Goal: Task Accomplishment & Management: Use online tool/utility

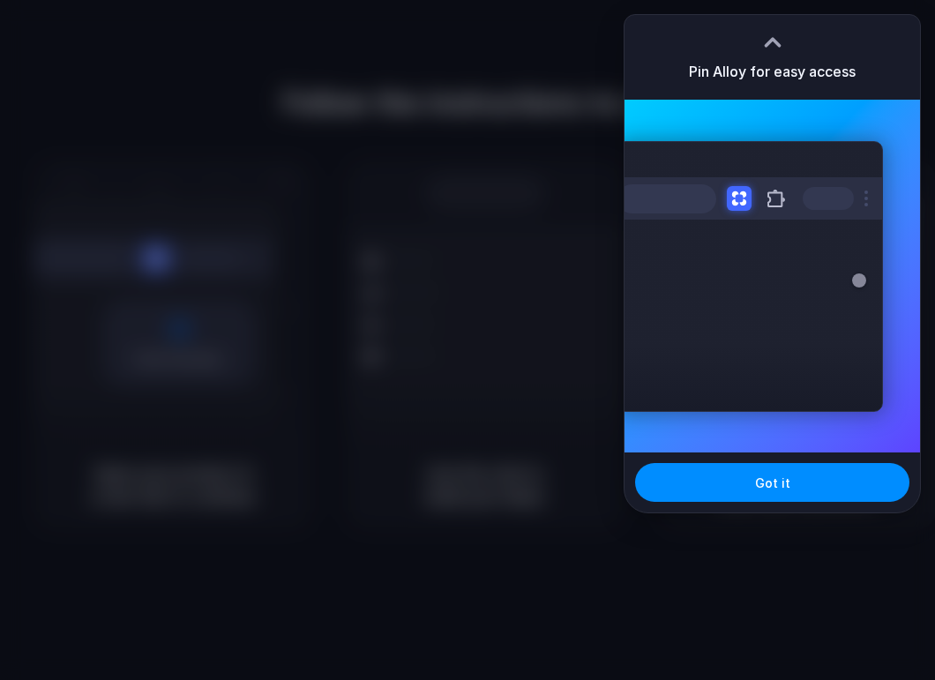
click at [851, 100] on div "Extensions Alloy · AI Prototyping for..." at bounding box center [771, 276] width 295 height 353
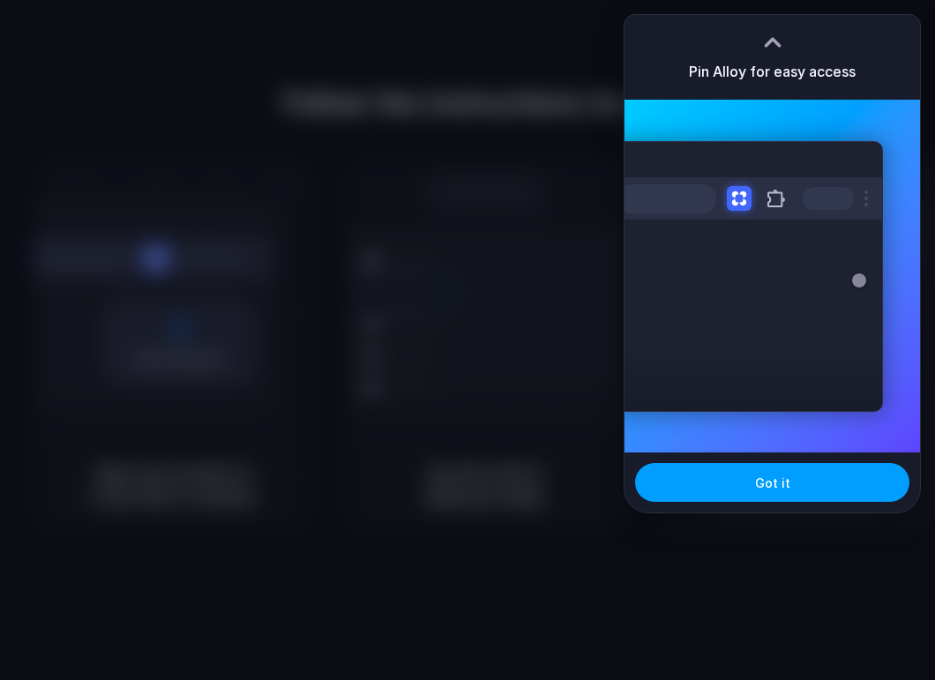
click at [772, 476] on span "Got it" at bounding box center [772, 483] width 35 height 19
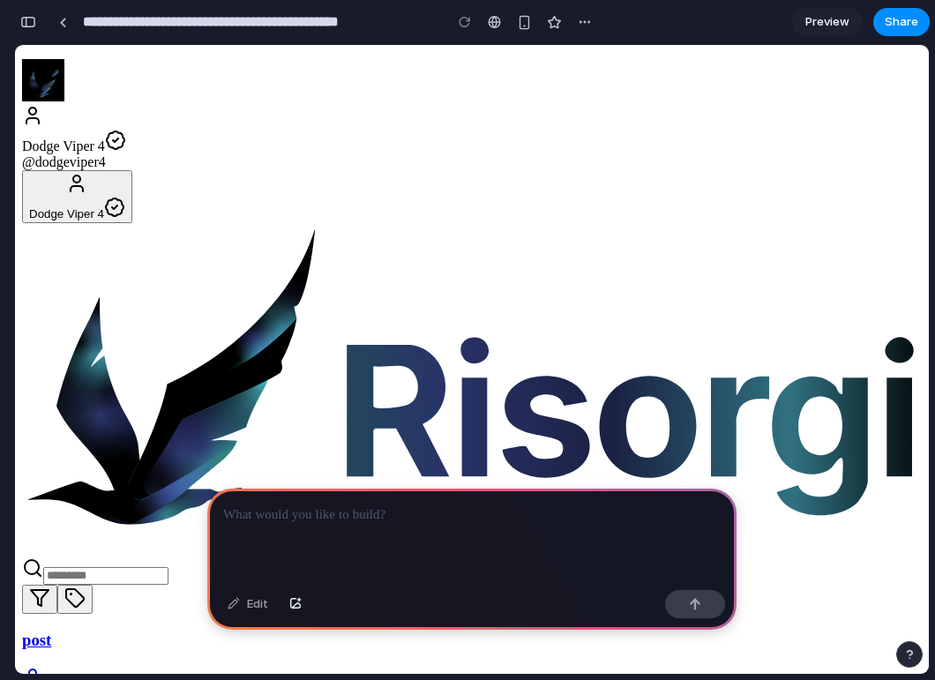
click at [105, 138] on span "Dodge Viper 4" at bounding box center [63, 145] width 83 height 15
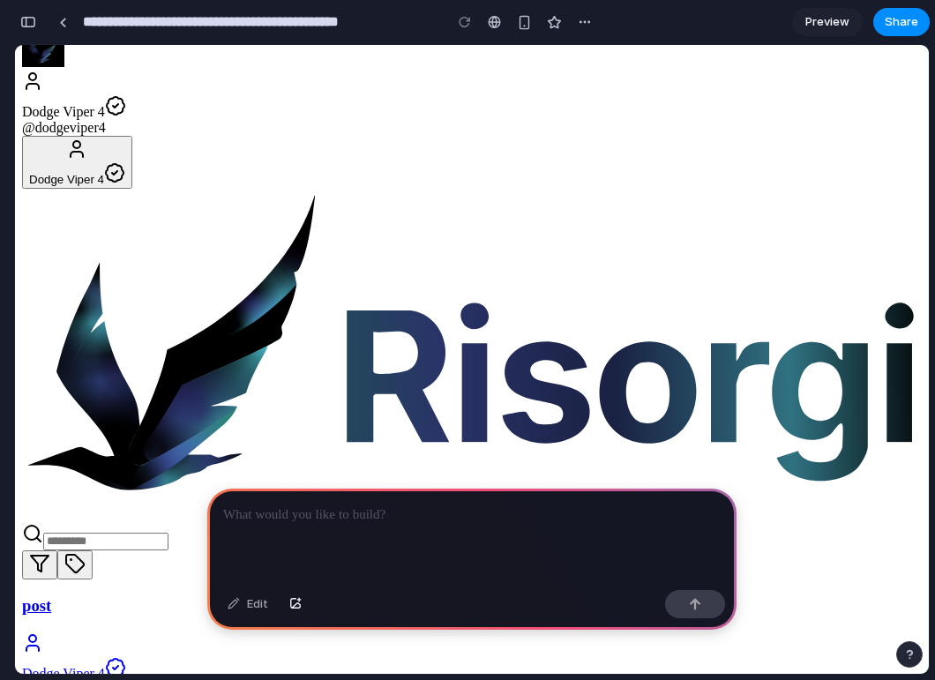
scroll to position [36, 0]
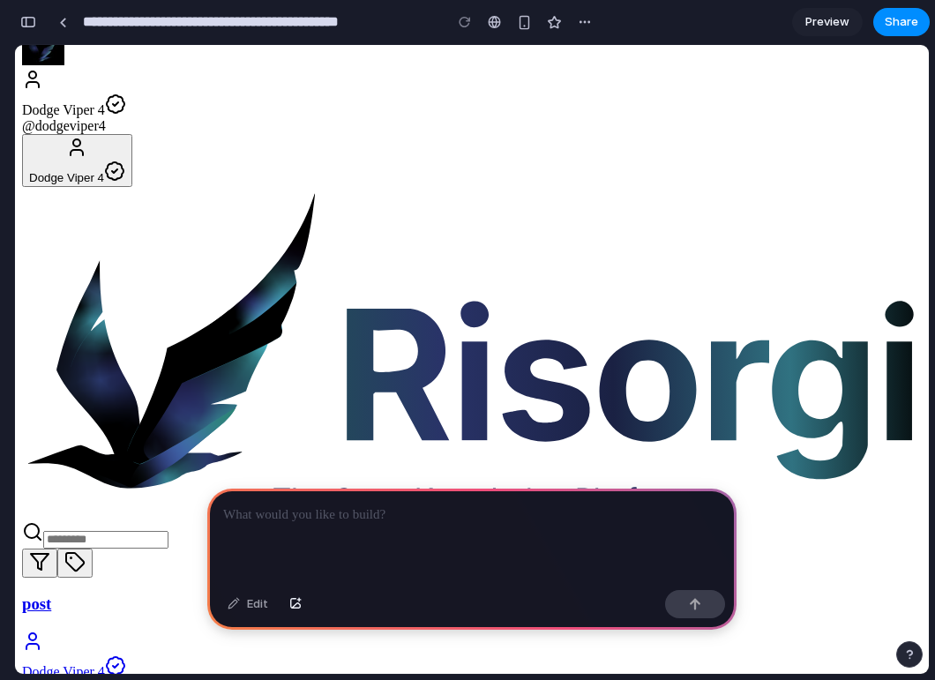
click at [168, 531] on input "search" at bounding box center [105, 540] width 125 height 18
click at [340, 409] on section at bounding box center [472, 382] width 900 height 391
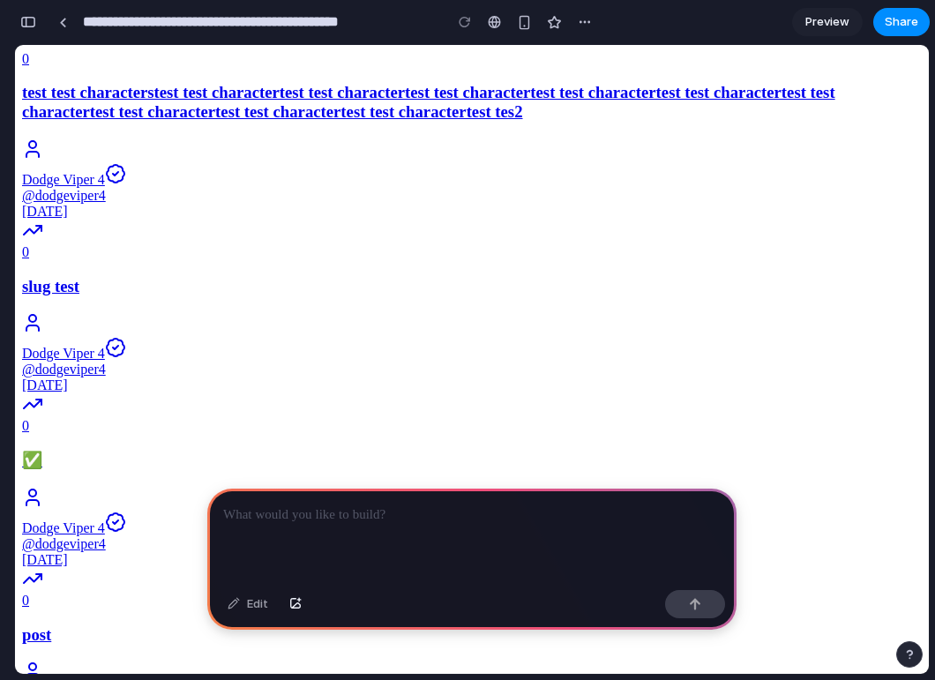
scroll to position [1015, 0]
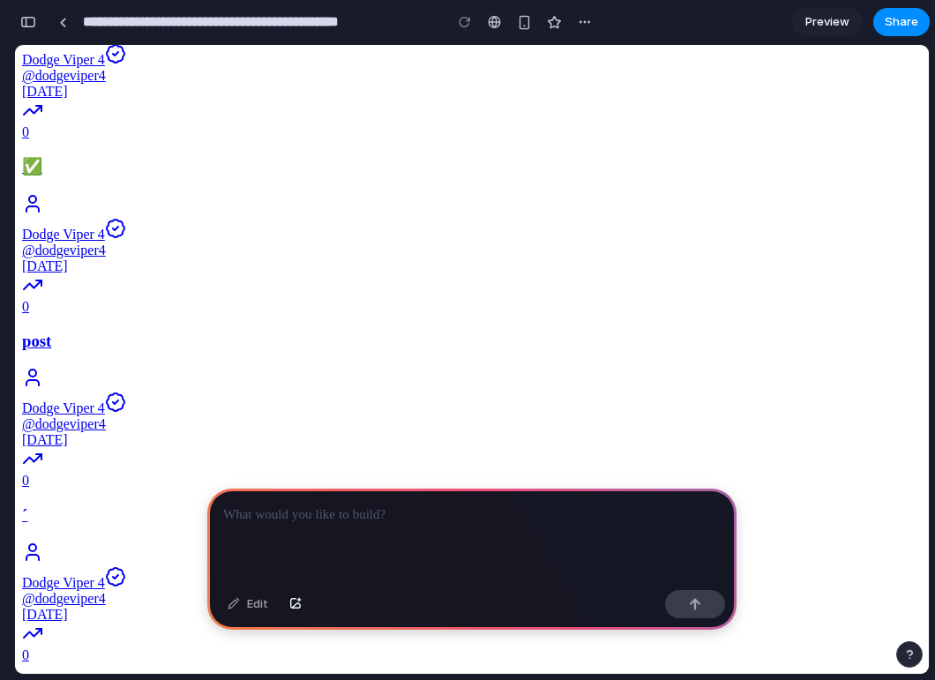
click at [361, 526] on div at bounding box center [471, 536] width 529 height 94
click at [235, 519] on p "**********" at bounding box center [471, 514] width 497 height 21
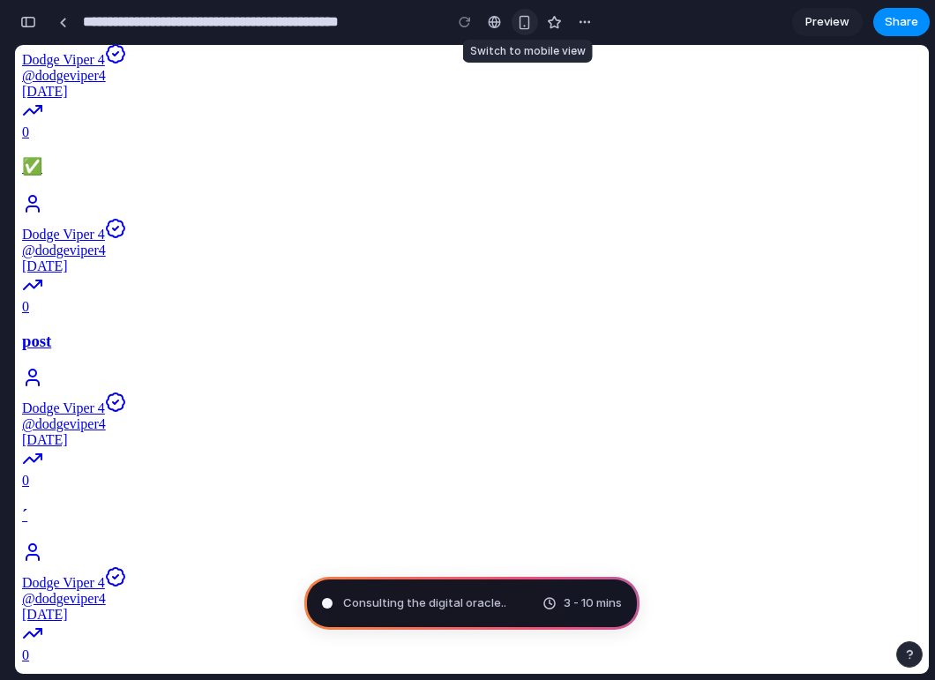
click at [521, 31] on button "button" at bounding box center [525, 22] width 26 height 26
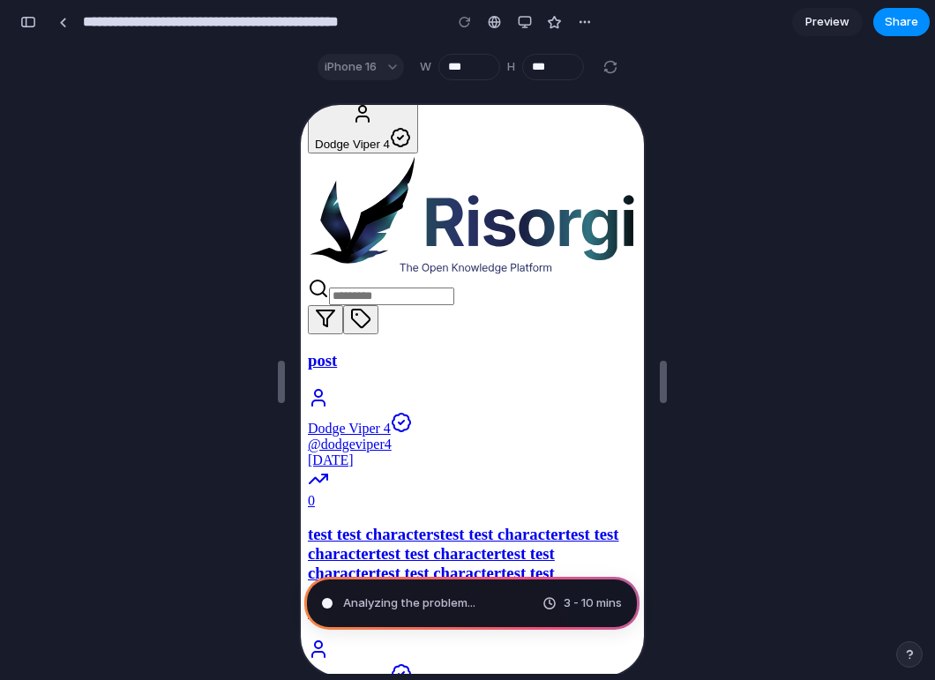
scroll to position [0, 0]
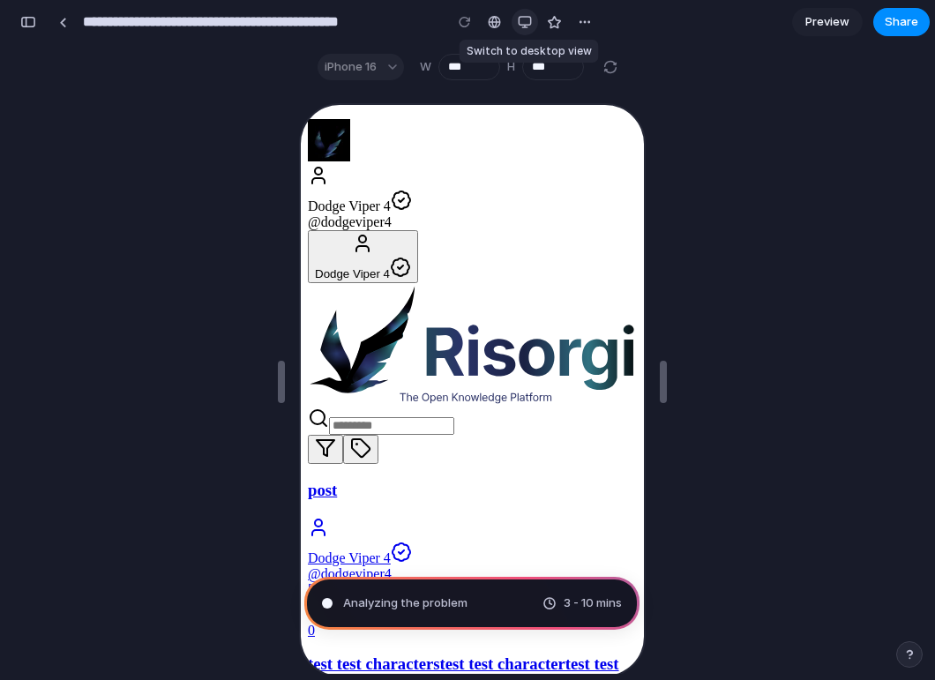
click at [523, 18] on div "button" at bounding box center [525, 22] width 14 height 14
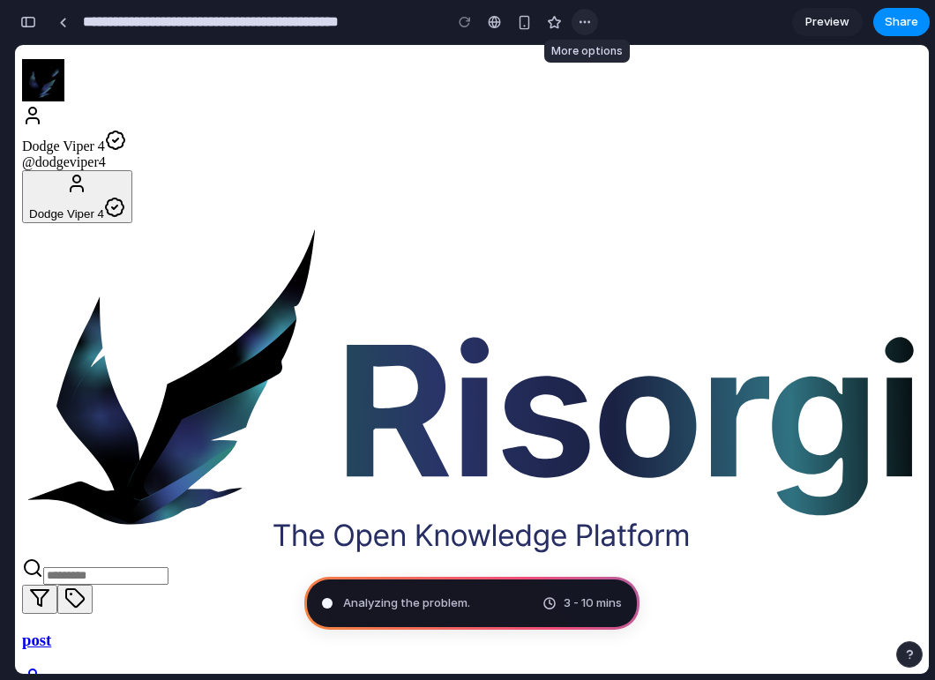
click at [587, 26] on div "button" at bounding box center [585, 22] width 14 height 14
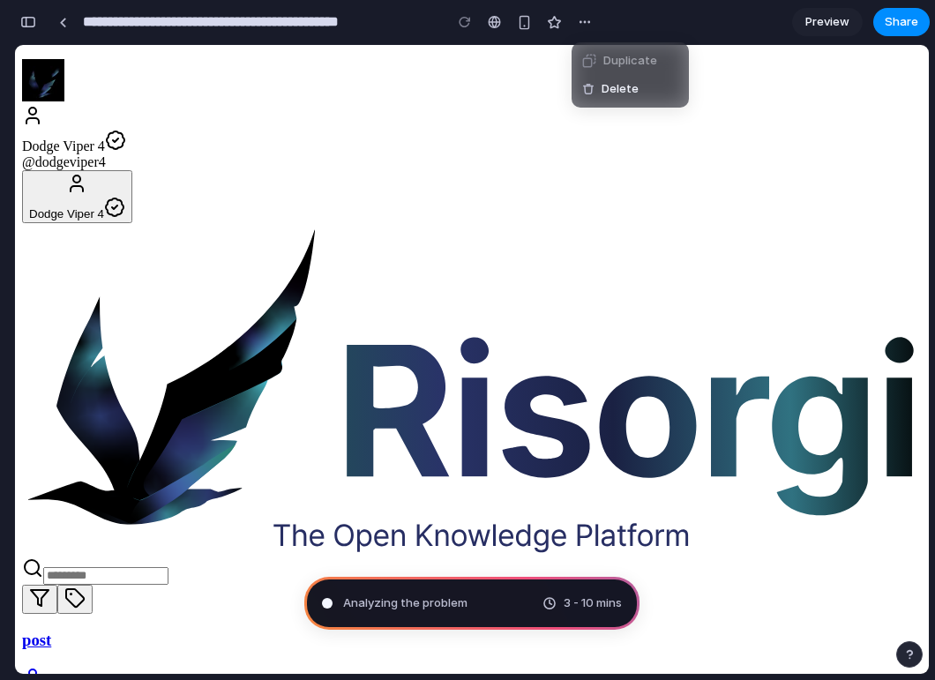
click at [587, 26] on div "Duplicate Delete" at bounding box center [467, 340] width 935 height 680
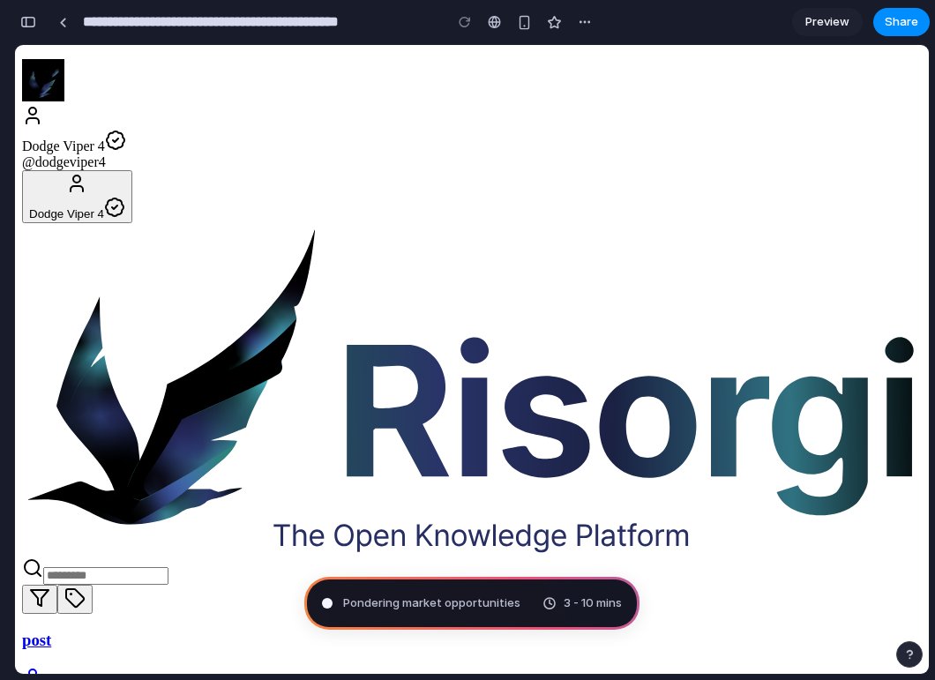
click at [345, 607] on span "Pondering market opportunities" at bounding box center [431, 603] width 177 height 18
click at [319, 607] on div "Pondering market opportunities . 3 - 10 mins" at bounding box center [471, 603] width 335 height 53
click at [567, 598] on span "3 - 10 mins" at bounding box center [593, 603] width 58 height 18
click at [23, 22] on div "button" at bounding box center [28, 22] width 16 height 12
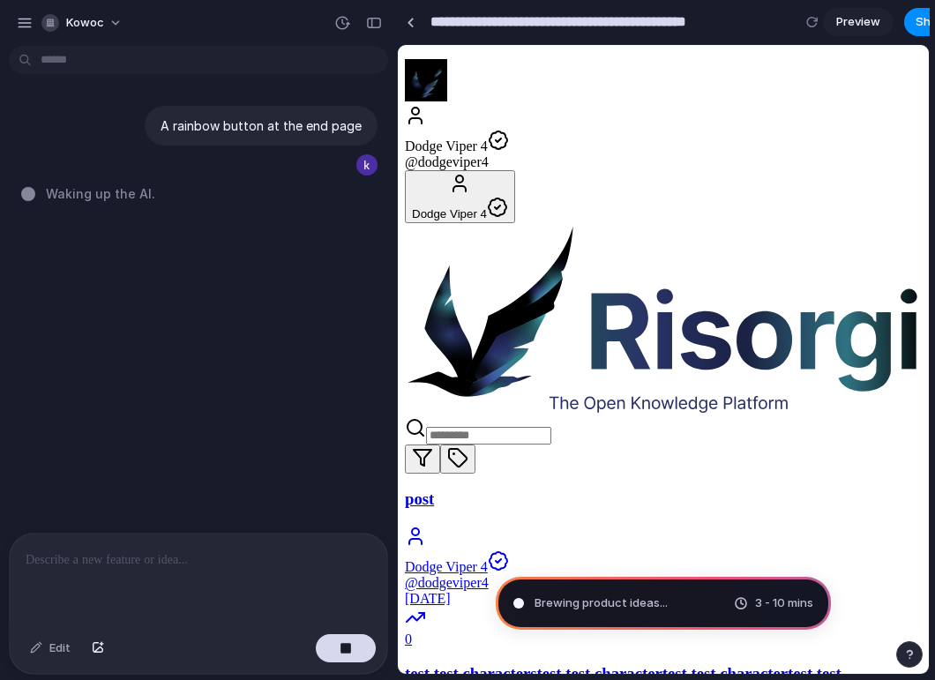
type input "**********"
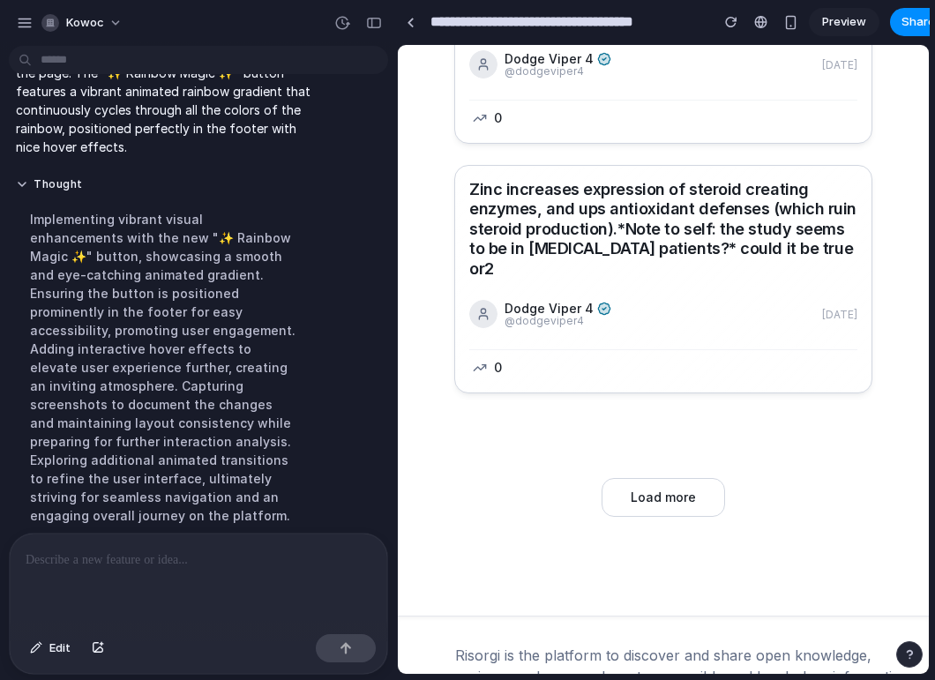
scroll to position [1802, 0]
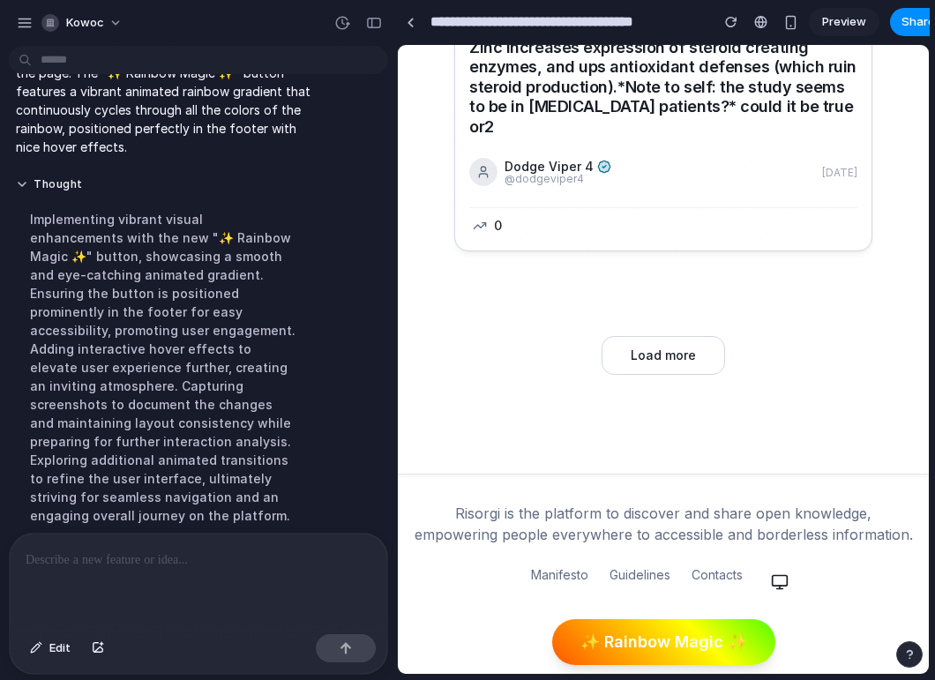
click at [517, 621] on div "✨ Rainbow Magic ✨" at bounding box center [663, 642] width 503 height 46
click at [627, 626] on button "✨ Rainbow Magic ✨" at bounding box center [663, 642] width 223 height 46
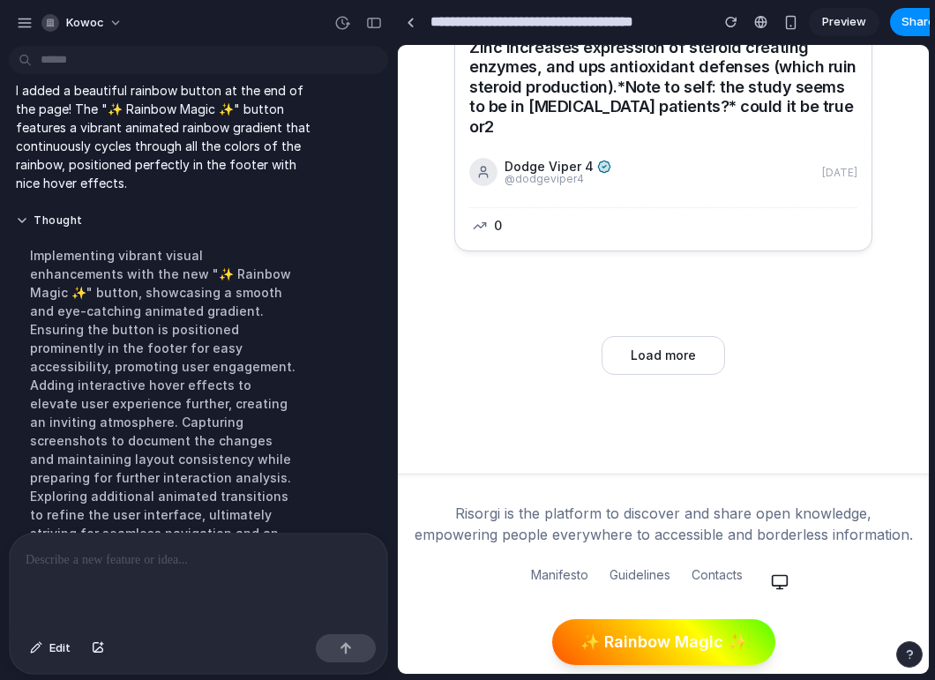
scroll to position [138, 0]
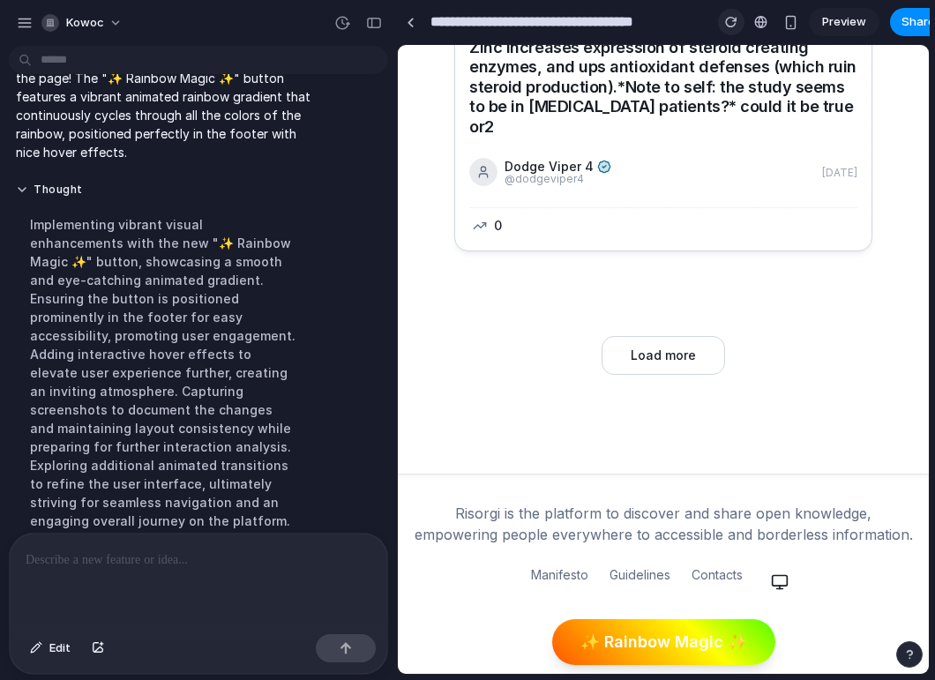
click at [731, 28] on button "button" at bounding box center [731, 22] width 26 height 26
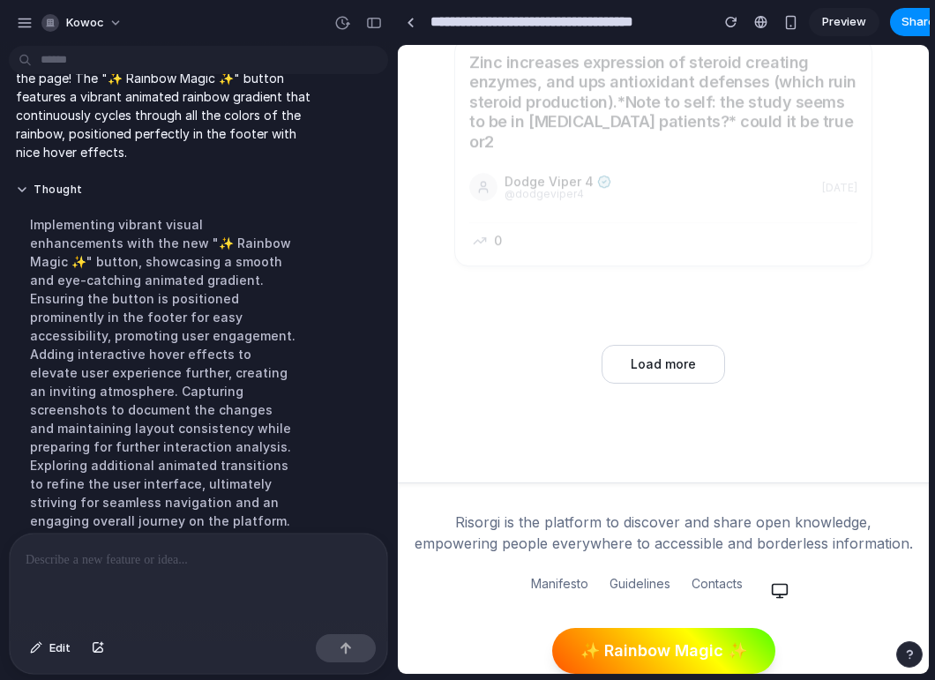
scroll to position [1802, 0]
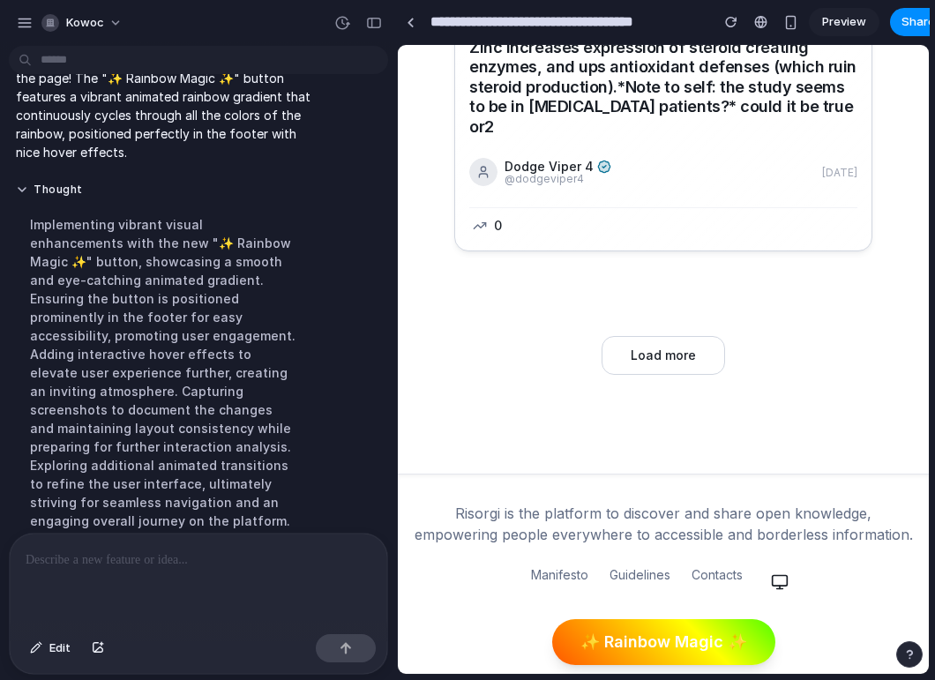
click at [706, 624] on button "✨ Rainbow Magic ✨" at bounding box center [663, 642] width 223 height 46
click at [721, 566] on link "Contacts" at bounding box center [716, 582] width 51 height 32
